Goal: Information Seeking & Learning: Learn about a topic

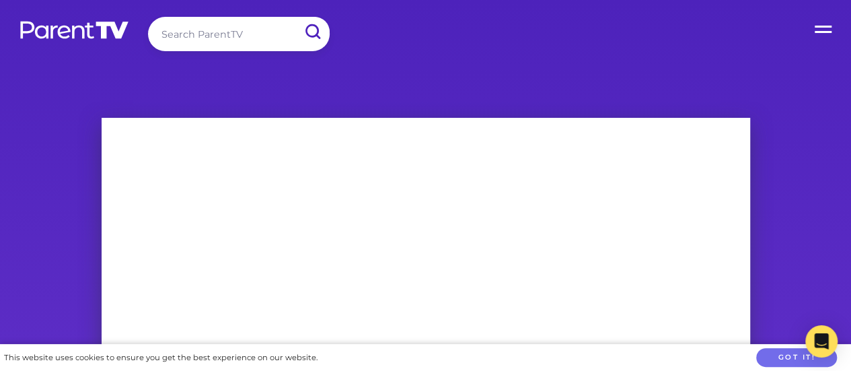
click at [236, 30] on input "search" at bounding box center [239, 34] width 182 height 34
type input "social groups"
click at [295, 17] on input "submit" at bounding box center [312, 32] width 35 height 30
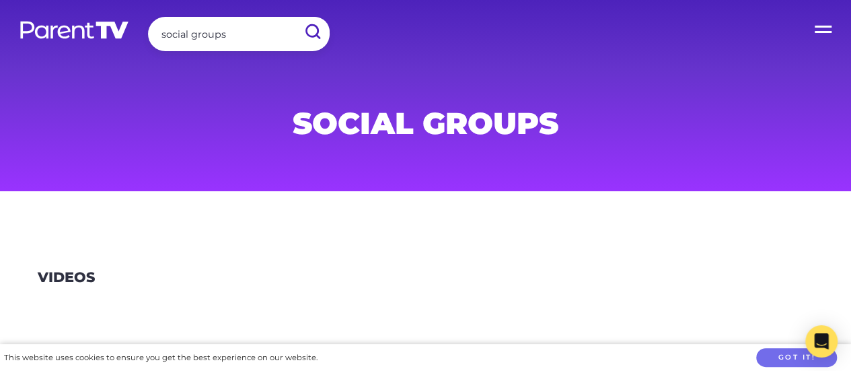
click at [829, 30] on label "Open Menu" at bounding box center [825, 27] width 54 height 54
click at [0, 0] on input "Open Menu" at bounding box center [0, 0] width 0 height 0
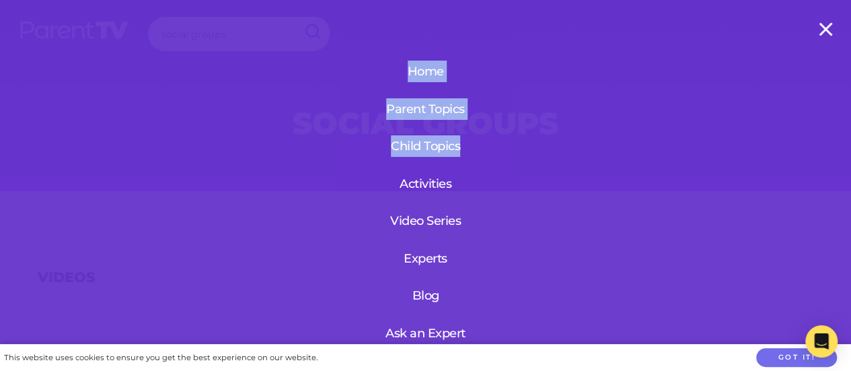
drag, startPoint x: 845, startPoint y: 36, endPoint x: 848, endPoint y: 145, distance: 108.4
click at [330, 57] on div "Open Menu Home Parent Topics Child Topics Activities Video Series Experts Blog …" at bounding box center [330, 37] width 0 height 40
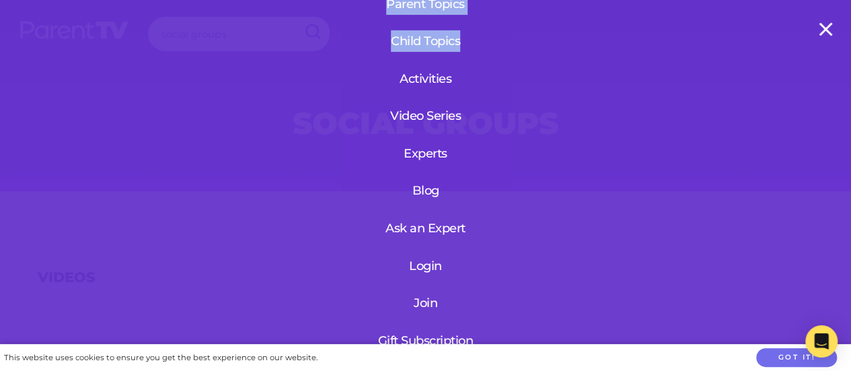
scroll to position [162, 0]
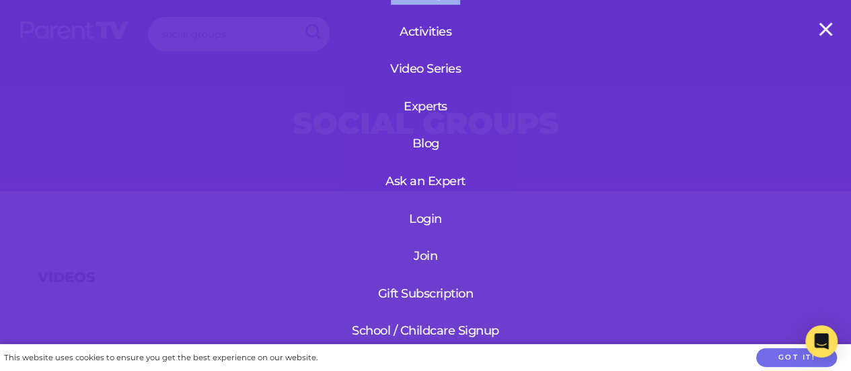
click at [420, 209] on link "Login" at bounding box center [425, 218] width 161 height 35
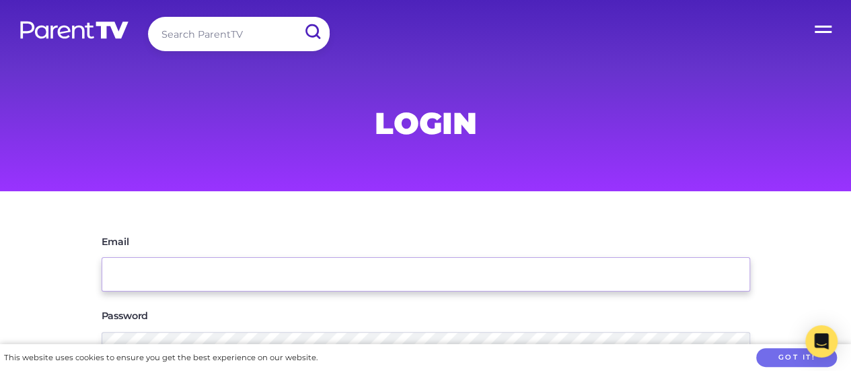
type input "[EMAIL_ADDRESS][PERSON_NAME][DOMAIN_NAME]"
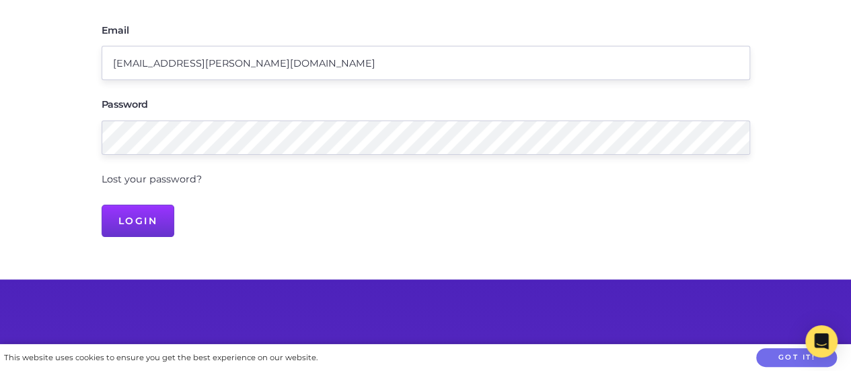
scroll to position [207, 0]
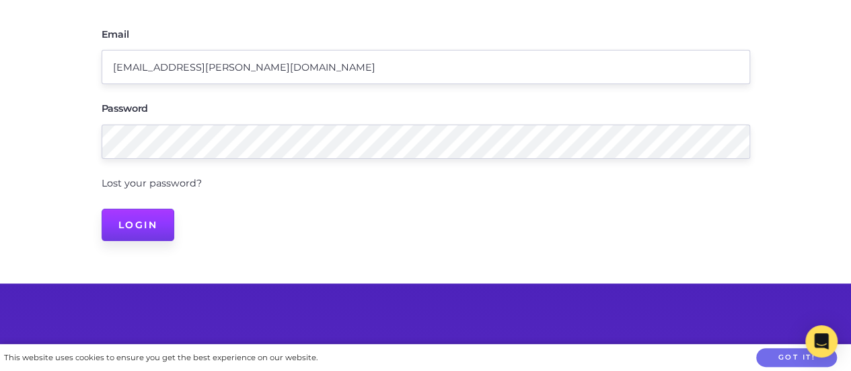
click at [135, 223] on input "Login" at bounding box center [138, 225] width 73 height 32
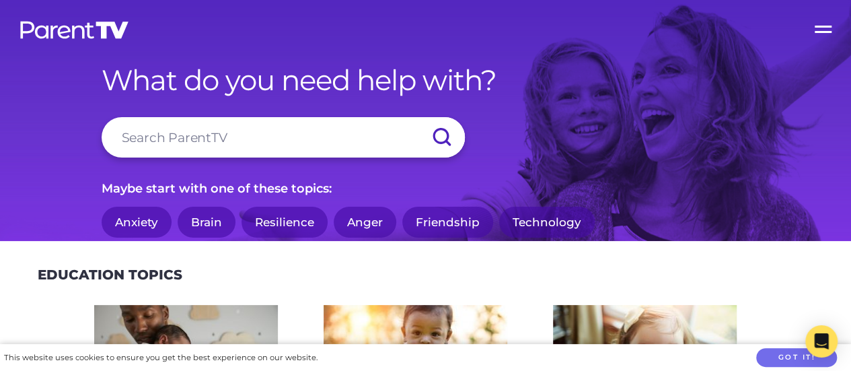
click at [439, 217] on link "Friendship" at bounding box center [447, 223] width 91 height 32
